Goal: Task Accomplishment & Management: Use online tool/utility

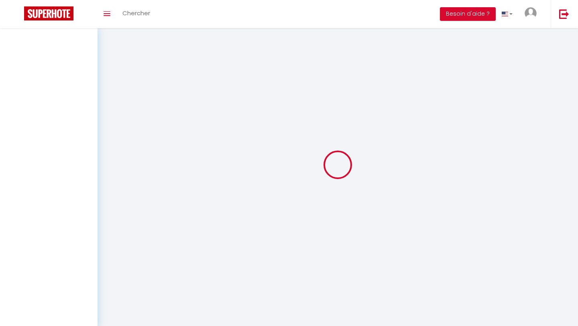
select select
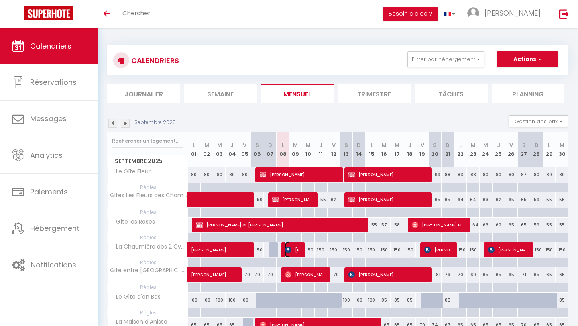
click at [299, 254] on span "[PERSON_NAME]" at bounding box center [293, 249] width 17 height 15
select select "OK"
select select "0"
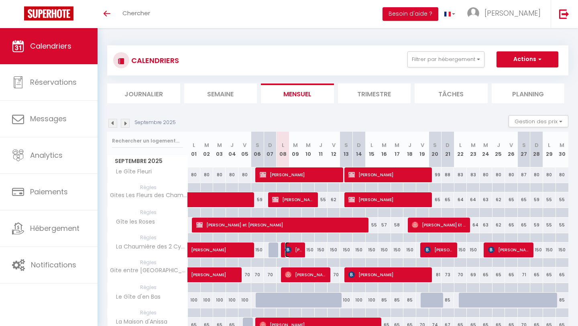
select select "1"
select select
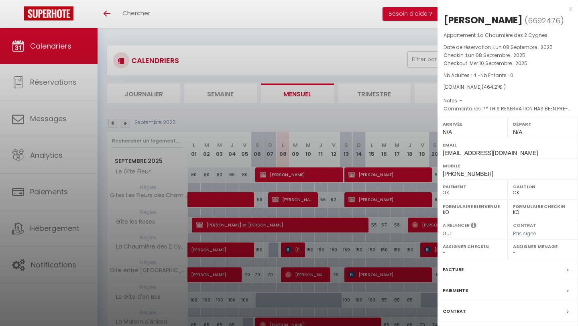
click at [521, 196] on select "OK KO" at bounding box center [543, 192] width 60 height 7
select select "KO"
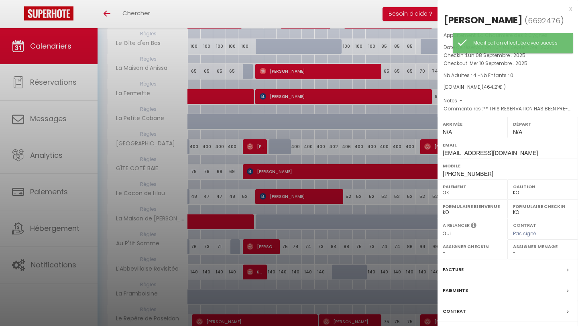
scroll to position [350, 0]
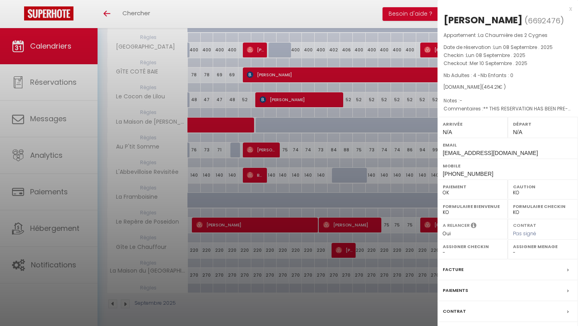
click at [495, 301] on div "Paiements" at bounding box center [507, 290] width 140 height 21
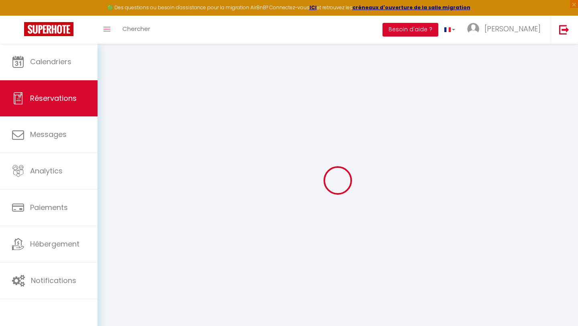
select select
checkbox input "false"
select select
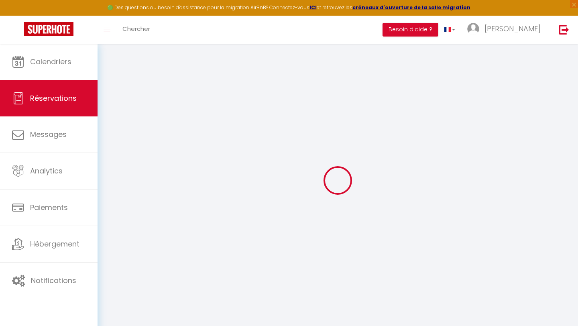
checkbox input "false"
type textarea "** THIS RESERVATION HAS BEEN PRE-PAID ** BOOKING NOTE : Payment charge is EUR 6…"
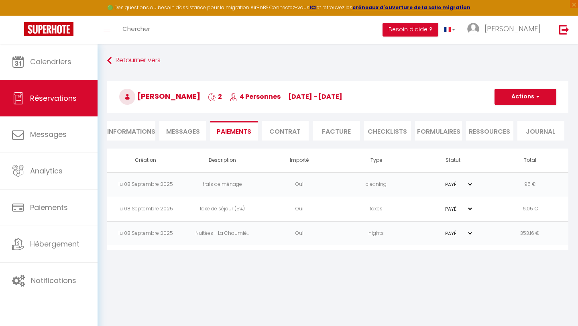
scroll to position [44, 0]
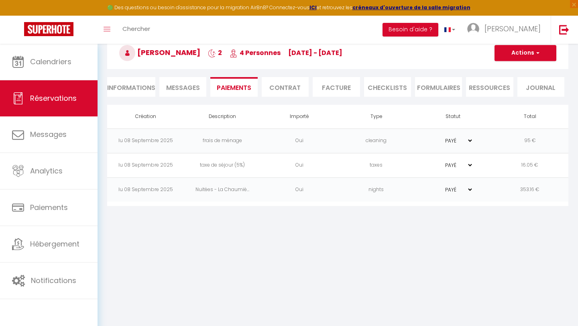
click at [287, 91] on li "Contrat" at bounding box center [285, 87] width 47 height 20
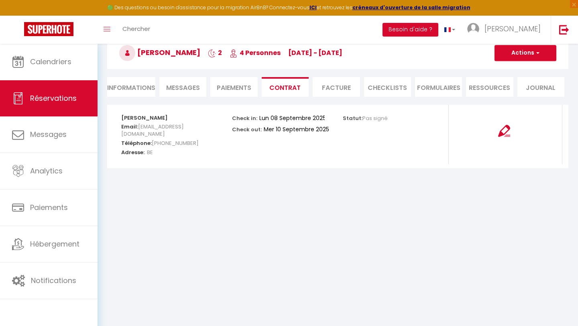
click at [178, 95] on li "Messages" at bounding box center [182, 87] width 47 height 20
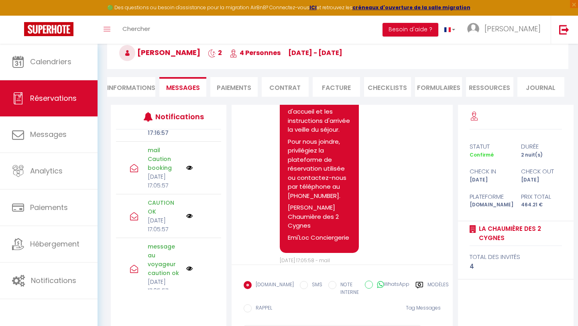
scroll to position [713, 0]
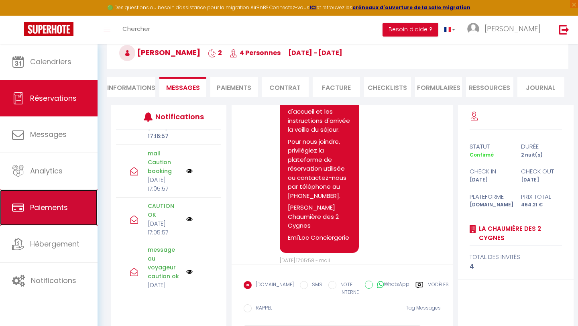
click at [45, 213] on link "Paiements" at bounding box center [48, 207] width 97 height 36
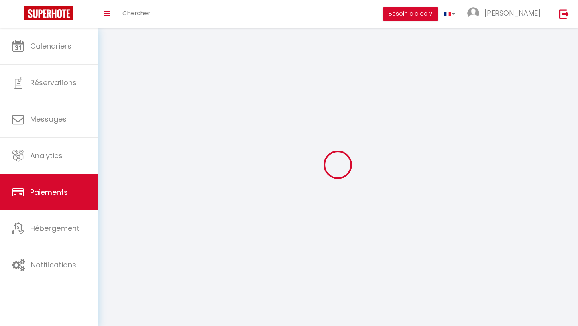
select select "2"
select select "0"
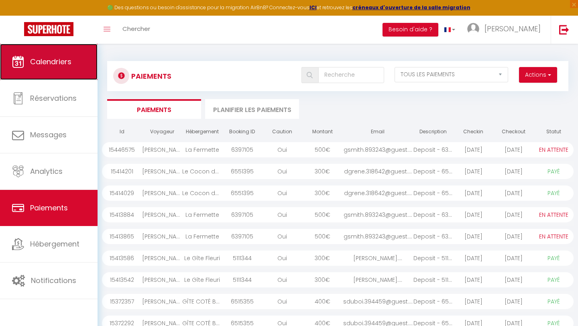
click at [66, 61] on span "Calendriers" at bounding box center [50, 62] width 41 height 10
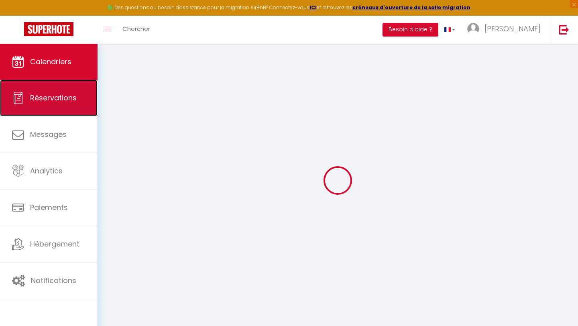
click at [62, 99] on span "Réservations" at bounding box center [53, 98] width 47 height 10
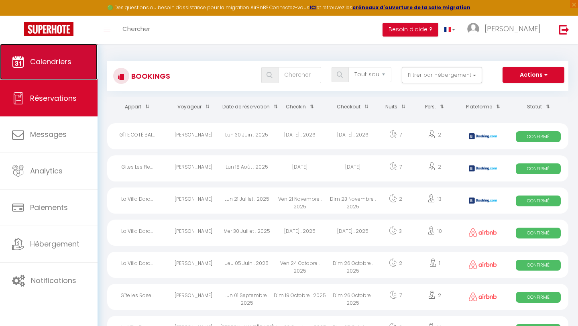
click at [84, 70] on link "Calendriers" at bounding box center [48, 62] width 97 height 36
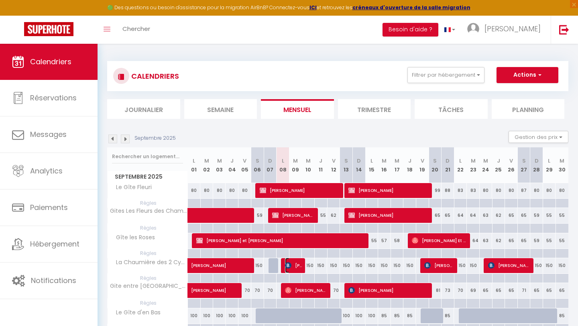
click at [295, 265] on span "[PERSON_NAME]" at bounding box center [293, 265] width 17 height 15
select select "OK"
select select "KO"
select select "0"
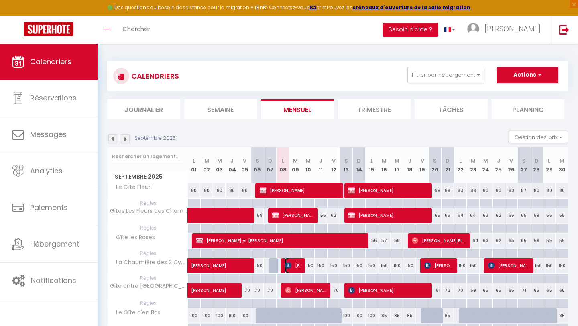
select select "1"
select select
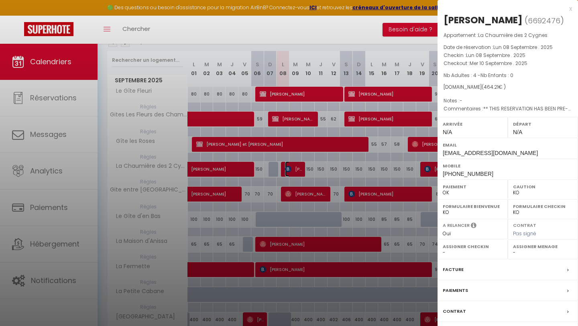
scroll to position [126, 0]
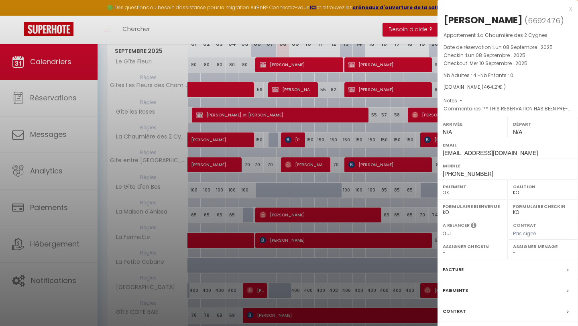
click at [461, 295] on label "Paiements" at bounding box center [455, 290] width 25 height 8
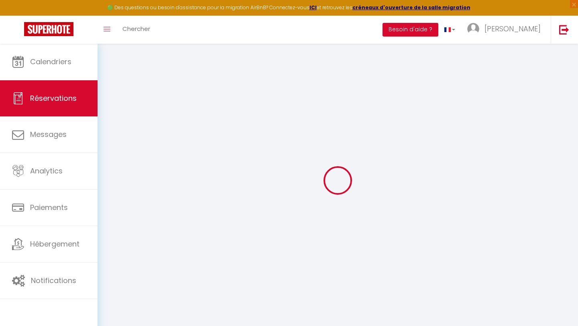
select select
checkbox input "false"
type textarea "** THIS RESERVATION HAS BEEN PRE-PAID ** BOOKING NOTE : Payment charge is EUR 6…"
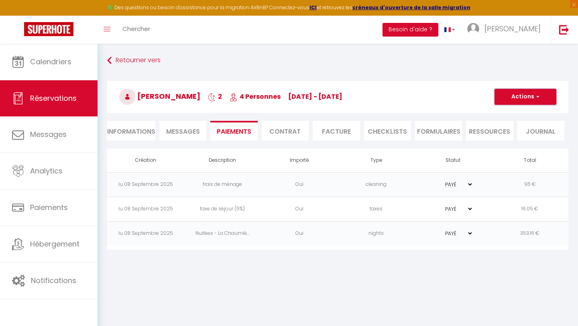
click at [508, 97] on button "Actions" at bounding box center [525, 97] width 62 height 16
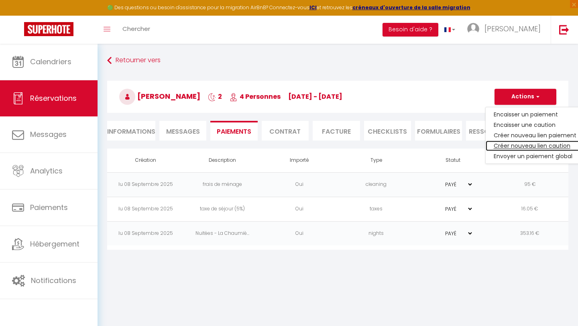
click at [510, 145] on link "Créer nouveau lien caution" at bounding box center [534, 145] width 99 height 10
select select "nights"
type input "[EMAIL_ADDRESS][DOMAIN_NAME]"
select select "8323"
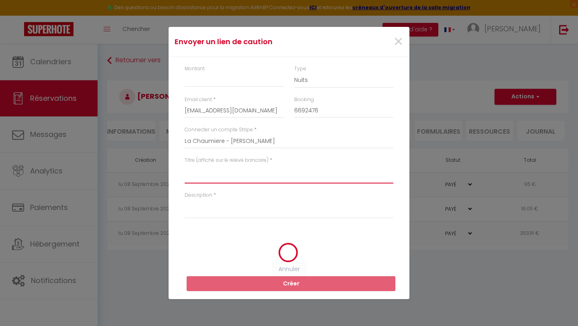
click at [242, 177] on textarea "Titre (affiché sur le relevé bancaire)" at bounding box center [289, 173] width 209 height 19
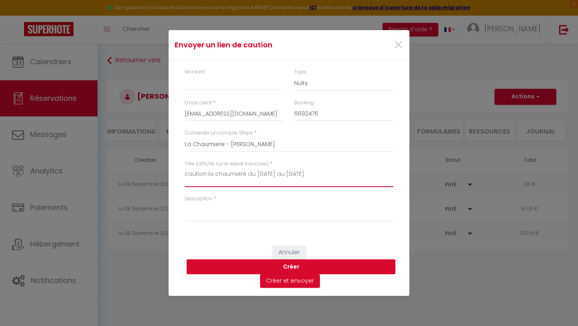
type textarea "caution la chaumiere du [DATE] au [DATE]"
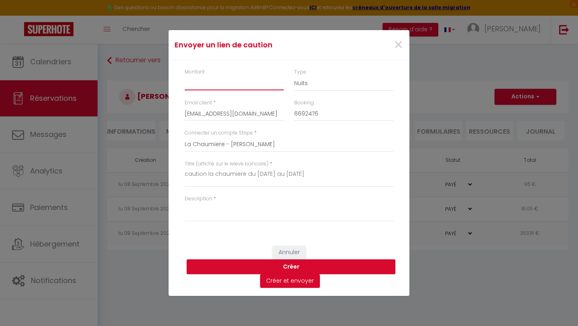
click at [205, 86] on input "Montant" at bounding box center [234, 83] width 99 height 14
type input "600"
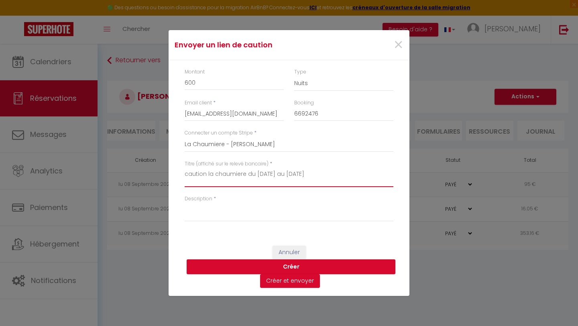
drag, startPoint x: 362, startPoint y: 179, endPoint x: 182, endPoint y: 173, distance: 180.2
click at [182, 173] on div "Titre (affiché sur le relevé bancaire) * caution la chaumiere du [DATE] au [DAT…" at bounding box center [288, 177] width 219 height 35
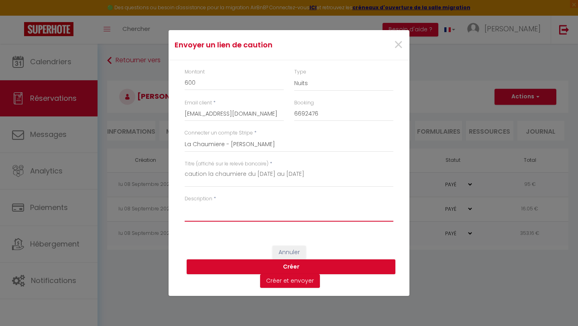
click at [195, 213] on textarea "Description" at bounding box center [289, 211] width 209 height 19
paste textarea "caution la chaumiere du [DATE] au [DATE]"
type textarea "caution la chaumiere du [DATE] au [DATE]"
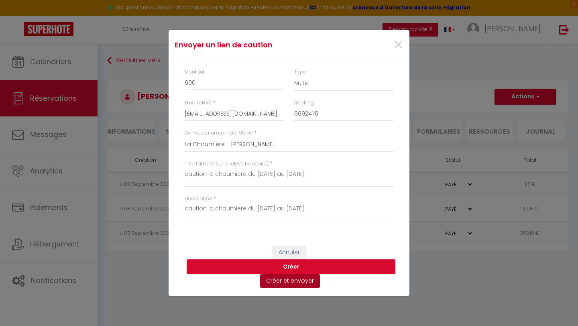
click at [276, 281] on button "Créer et envoyer" at bounding box center [290, 281] width 60 height 14
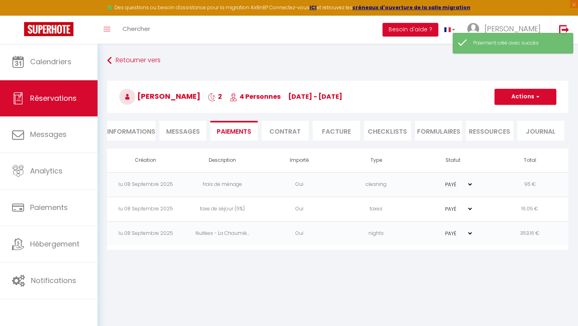
type input "[EMAIL_ADDRESS][DOMAIN_NAME]"
type input "Deposit request"
type textarea "Hi, We invite you to click on the link below to make the deposit: Title : cauti…"
select select "0"
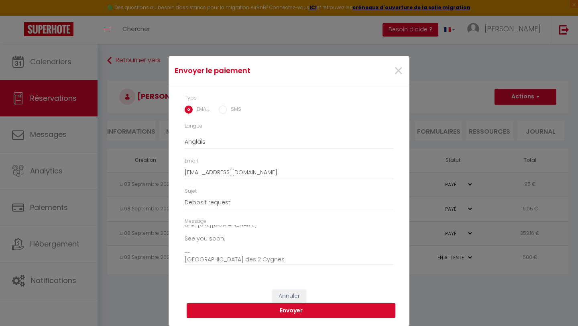
scroll to position [47, 0]
click at [242, 309] on button "Envoyer" at bounding box center [291, 310] width 209 height 15
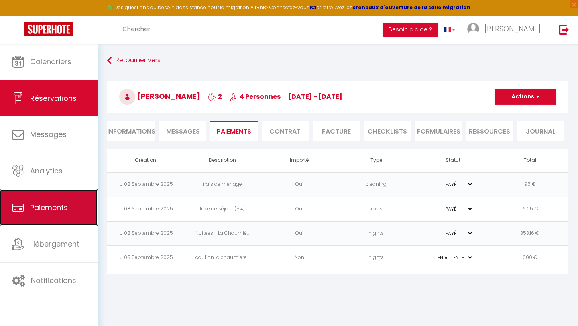
click at [45, 209] on span "Paiements" at bounding box center [49, 207] width 38 height 10
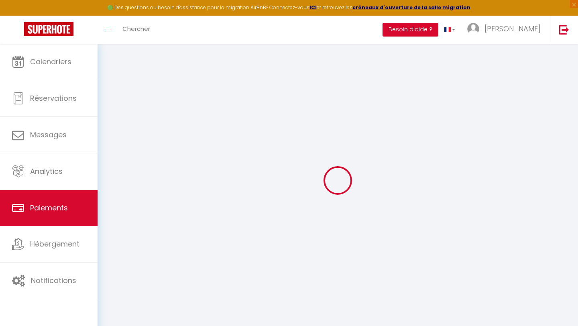
select select "2"
select select "0"
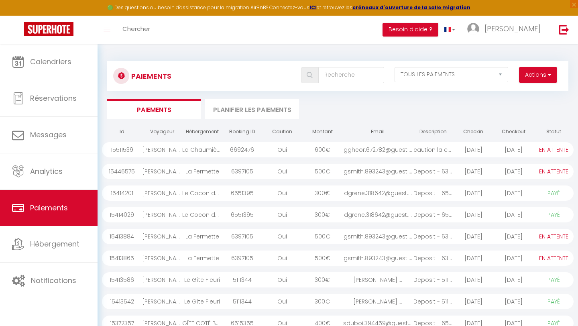
click at [384, 150] on div "ggheor.672782@guest...." at bounding box center [377, 149] width 71 height 15
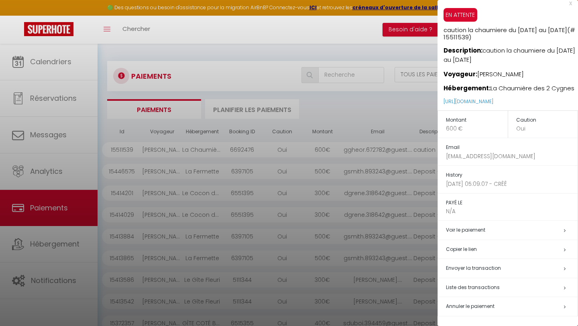
scroll to position [4, 0]
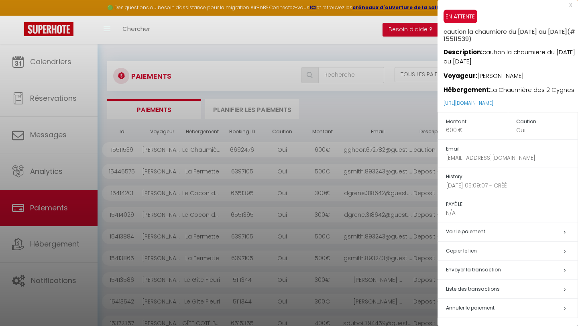
click at [465, 269] on span "Envoyer la transaction" at bounding box center [473, 269] width 55 height 7
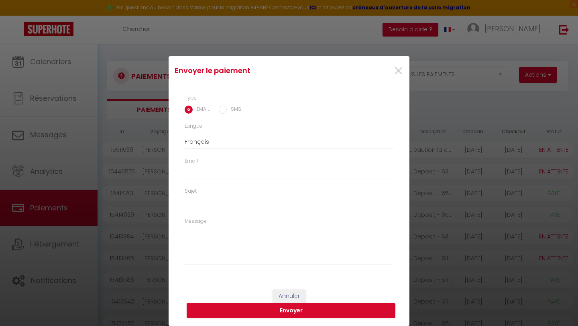
type input "[EMAIL_ADDRESS][DOMAIN_NAME]"
type input "caution la chaumiere du [DATE] au [DATE] - caution la chaumiere du [DATE] au [D…"
type textarea "Bonjour, Nous vous invitons à cliquer sur le lien ci-dessous pour effectuer le …"
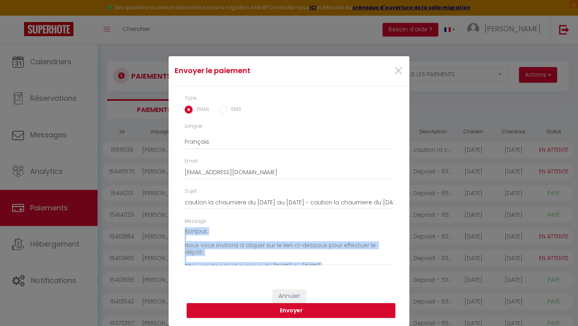
drag, startPoint x: 183, startPoint y: 232, endPoint x: 367, endPoint y: 294, distance: 193.9
click at [367, 294] on form "Envoyer le paiement × Type EMAIL SMS Langue Anglais Français Espagnol Portugais…" at bounding box center [289, 191] width 241 height 270
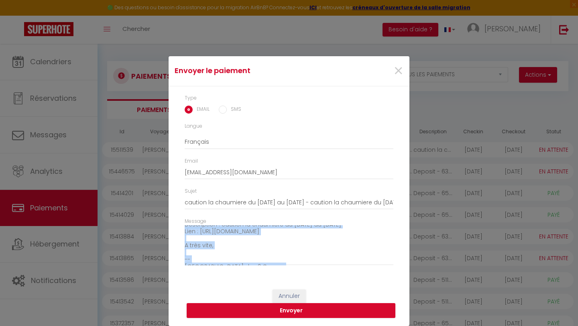
scroll to position [47, 0]
copy body "Loremip Dolorsi Amet-cons adi el seddoei tempori ut laboreet? × Dolorem Aliquae…"
click at [222, 108] on input "SMS" at bounding box center [223, 110] width 8 height 8
radio input "true"
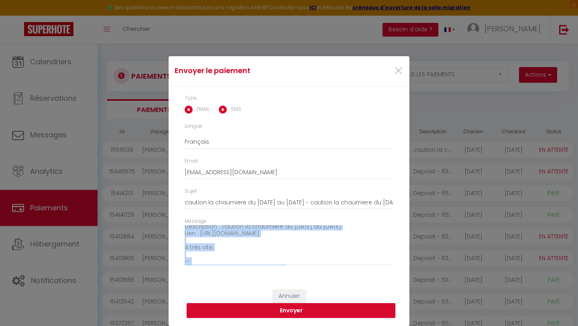
radio input "false"
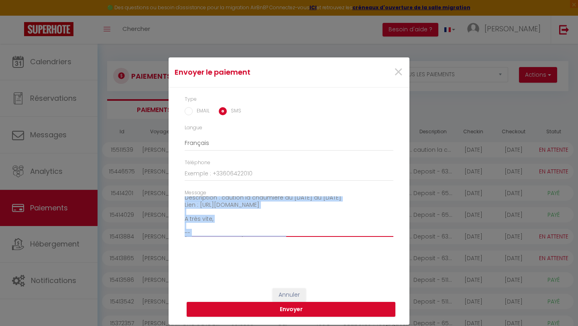
click at [214, 207] on textarea "Bonjour, Nous vous invitons à cliquer sur le lien ci-dessous pour effectuer le …" at bounding box center [289, 216] width 209 height 41
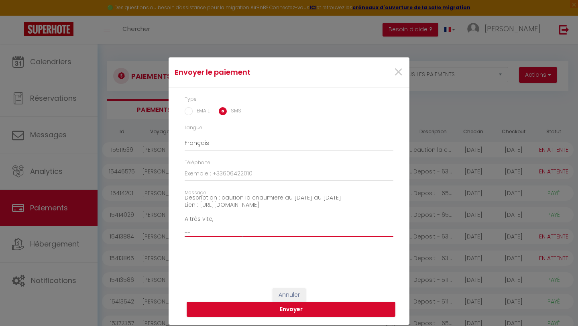
scroll to position [0, 0]
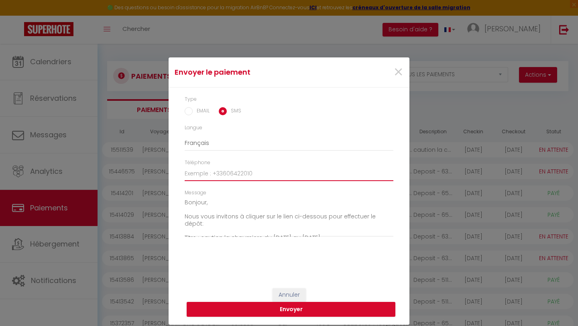
click at [214, 176] on input "Téléphone" at bounding box center [289, 174] width 209 height 14
type input "[PHONE_NUMBER]"
click at [261, 309] on button "Envoyer" at bounding box center [291, 309] width 209 height 15
